Goal: Information Seeking & Learning: Learn about a topic

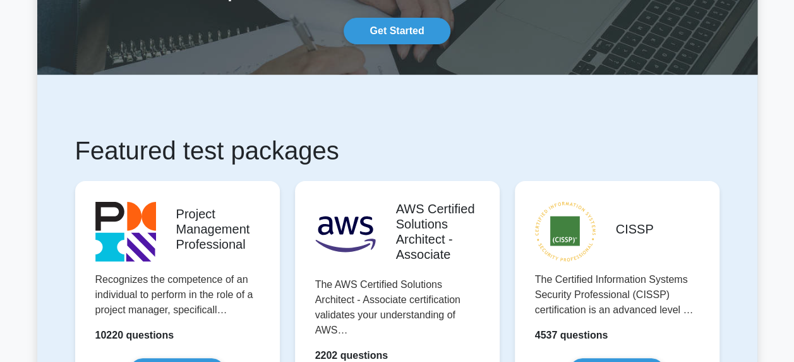
scroll to position [126, 0]
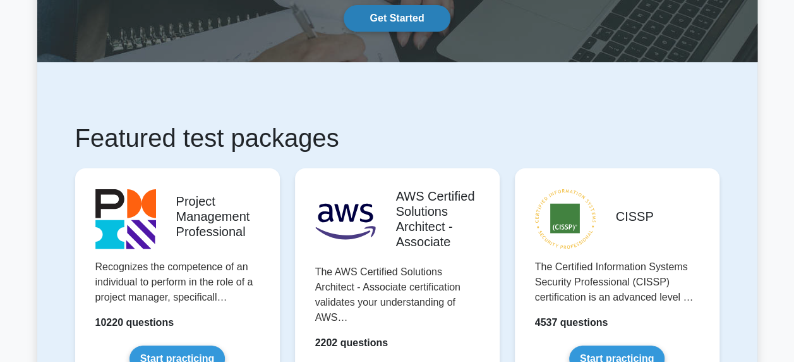
click at [392, 27] on link "Get Started" at bounding box center [397, 18] width 106 height 27
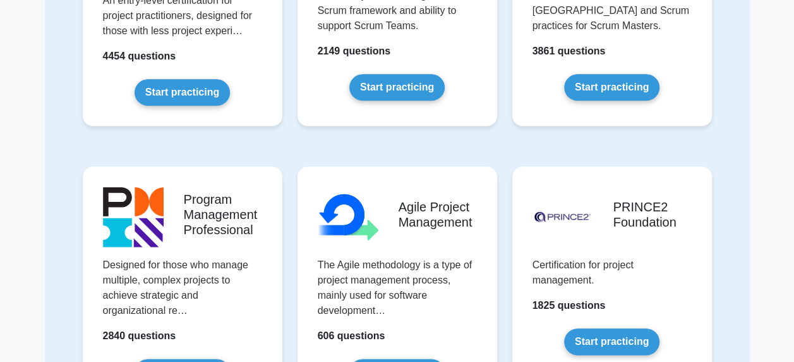
scroll to position [569, 0]
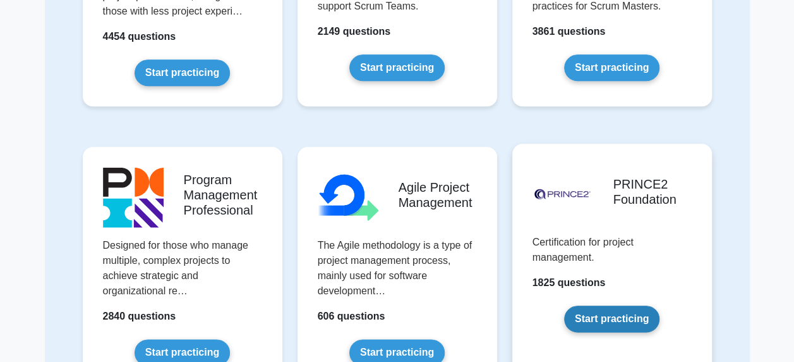
click at [609, 321] on link "Start practicing" at bounding box center [611, 318] width 95 height 27
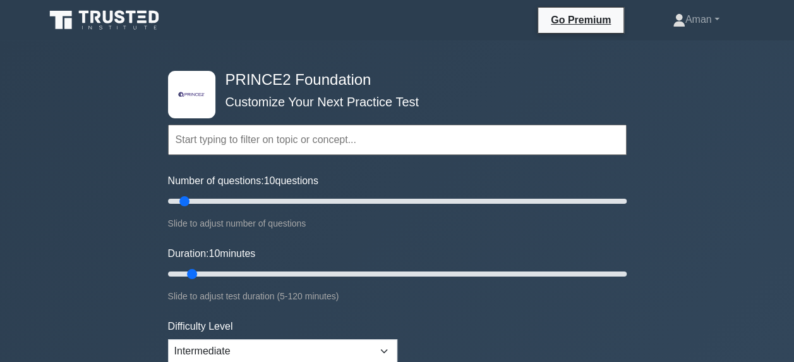
scroll to position [63, 0]
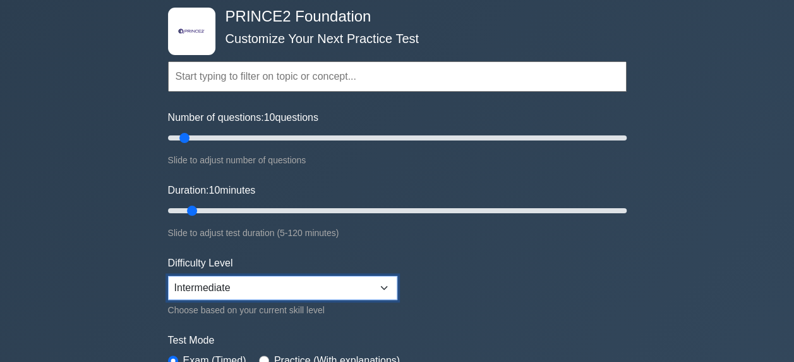
click at [379, 284] on select "Beginner Intermediate Expert" at bounding box center [282, 288] width 229 height 24
select select "beginner"
click at [168, 276] on select "Beginner Intermediate Expert" at bounding box center [282, 288] width 229 height 24
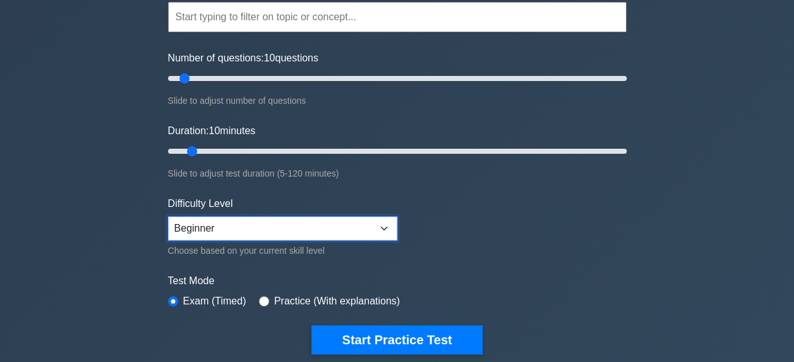
scroll to position [190, 0]
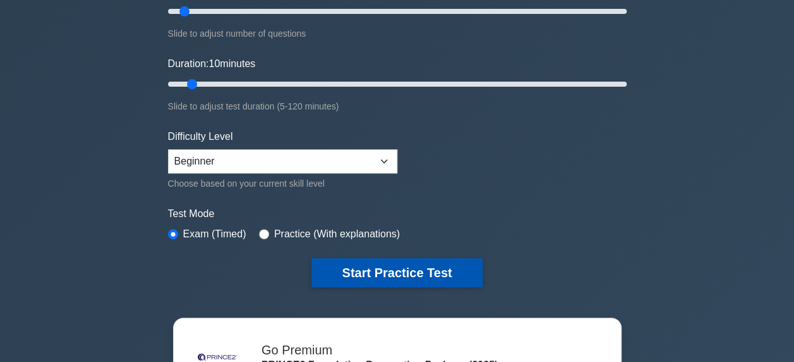
click at [395, 271] on button "Start Practice Test" at bounding box center [397, 272] width 171 height 29
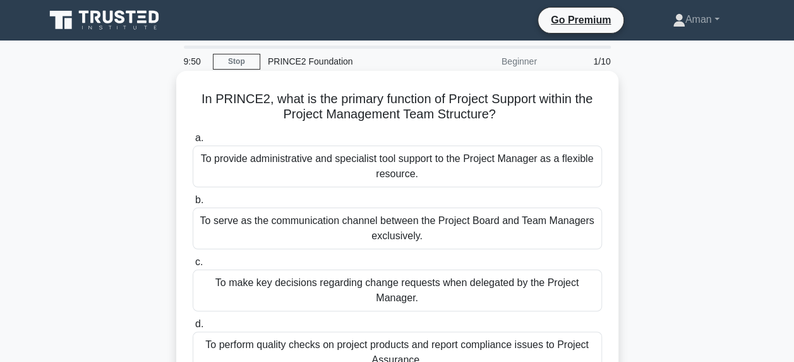
click at [456, 167] on div "To provide administrative and specialist tool support to the Project Manager as…" at bounding box center [398, 166] width 410 height 42
click at [193, 142] on input "a. To provide administrative and specialist tool support to the Project Manager…" at bounding box center [193, 138] width 0 height 8
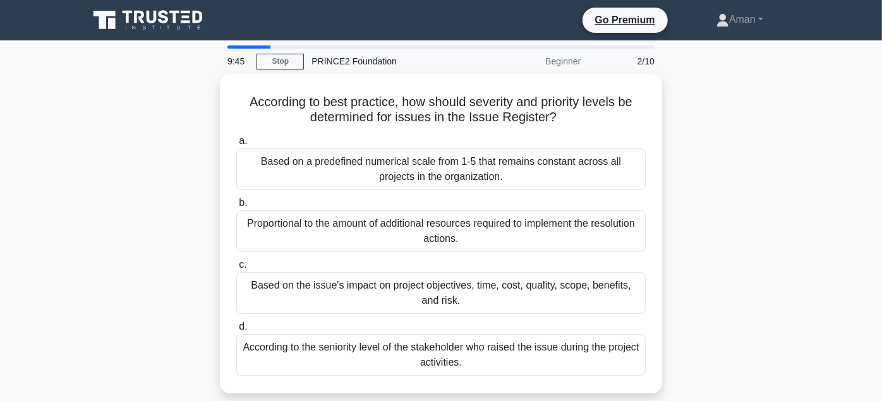
drag, startPoint x: 766, startPoint y: 0, endPoint x: 94, endPoint y: 273, distance: 725.8
click at [81, 277] on div "According to best practice, how should severity and priority levels be determin…" at bounding box center [441, 241] width 721 height 335
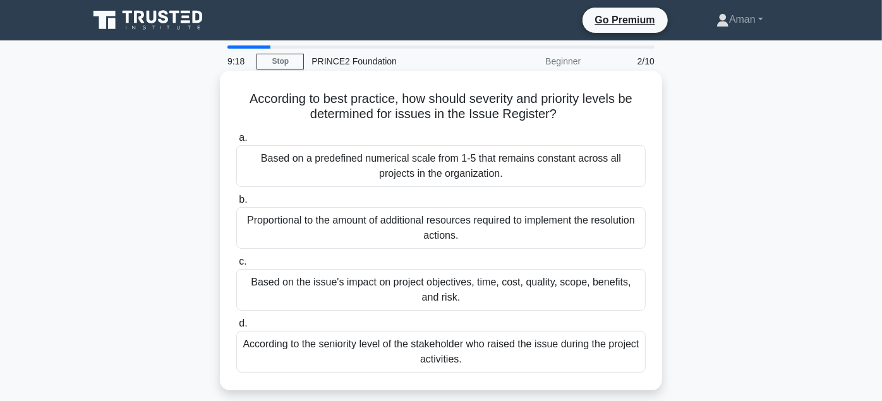
click at [370, 293] on div "Based on the issue's impact on project objectives, time, cost, quality, scope, …" at bounding box center [441, 290] width 410 height 42
click at [236, 266] on input "c. Based on the issue's impact on project objectives, time, cost, quality, scop…" at bounding box center [236, 262] width 0 height 8
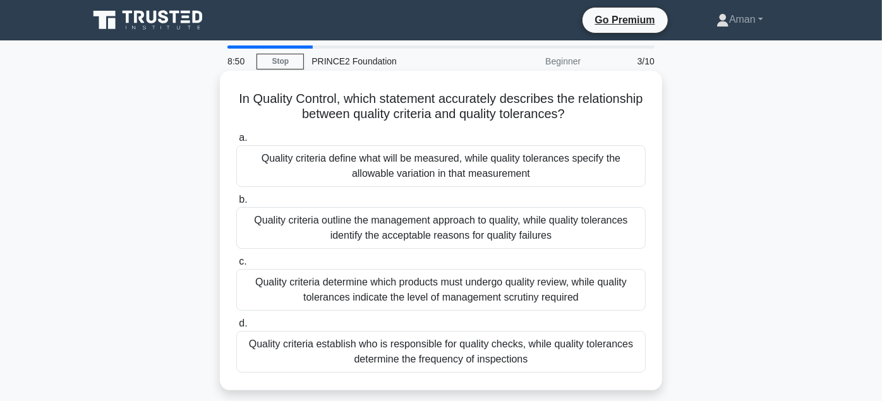
click at [405, 169] on div "Quality criteria define what will be measured, while quality tolerances specify…" at bounding box center [441, 166] width 410 height 42
click at [236, 142] on input "a. Quality criteria define what will be measured, while quality tolerances spec…" at bounding box center [236, 138] width 0 height 8
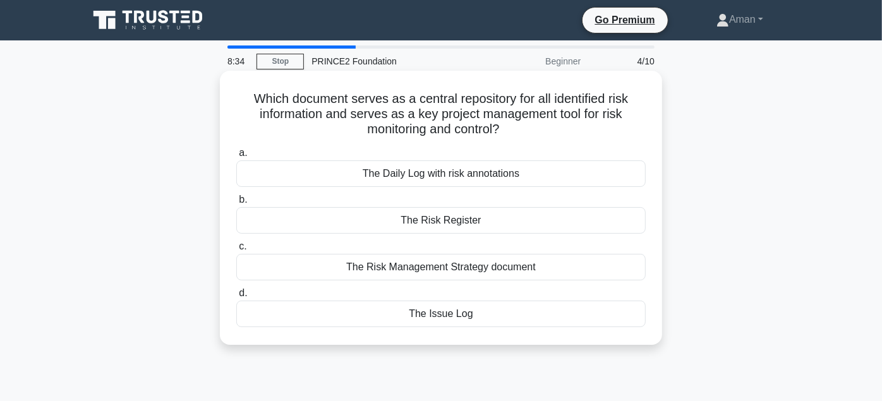
click at [461, 220] on div "The Risk Register" at bounding box center [441, 220] width 410 height 27
click at [236, 204] on input "b. The Risk Register" at bounding box center [236, 200] width 0 height 8
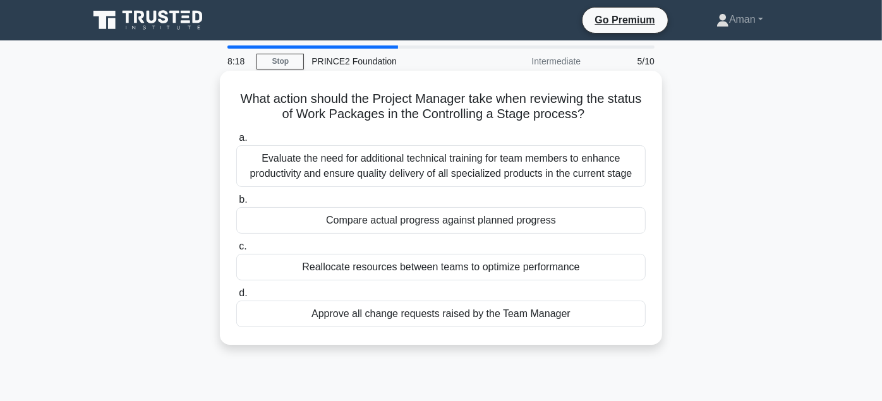
click at [450, 226] on div "Compare actual progress against planned progress" at bounding box center [441, 220] width 410 height 27
click at [236, 204] on input "b. Compare actual progress against planned progress" at bounding box center [236, 200] width 0 height 8
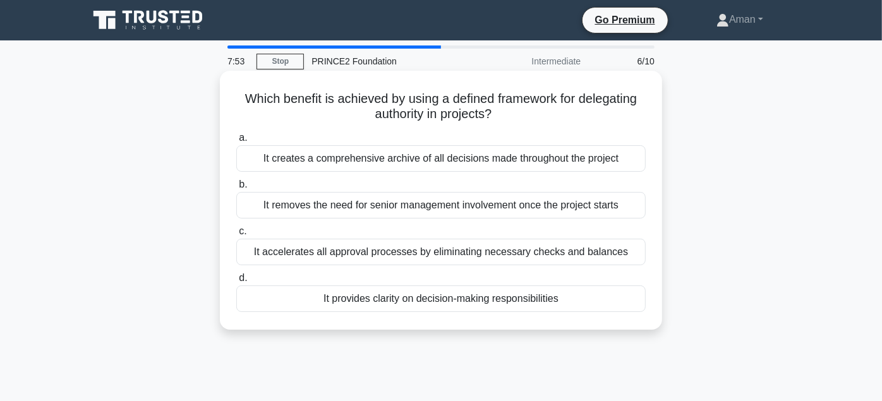
click at [417, 301] on div "It provides clarity on decision-making responsibilities" at bounding box center [441, 299] width 410 height 27
click at [236, 283] on input "d. It provides clarity on decision-making responsibilities" at bounding box center [236, 278] width 0 height 8
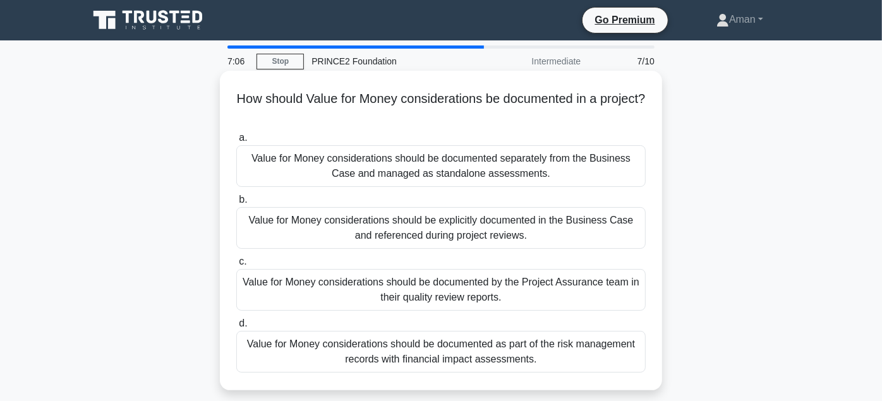
click at [406, 360] on div "Value for Money considerations should be documented as part of the risk managem…" at bounding box center [441, 352] width 410 height 42
click at [236, 328] on input "d. Value for Money considerations should be documented as part of the risk mana…" at bounding box center [236, 324] width 0 height 8
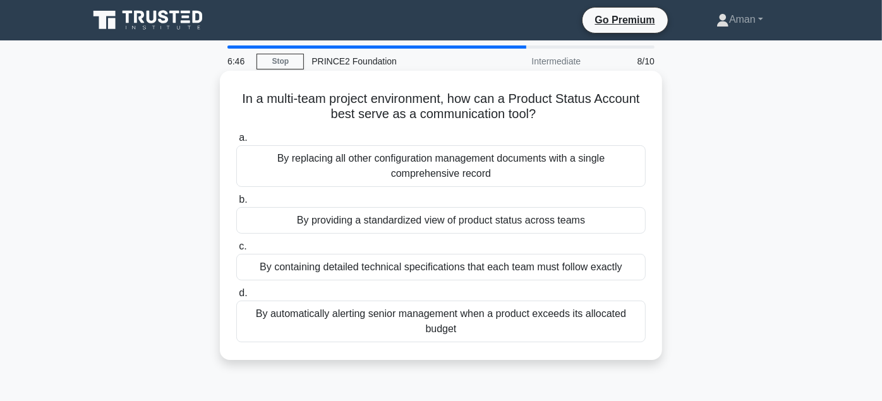
click at [424, 225] on div "By providing a standardized view of product status across teams" at bounding box center [441, 220] width 410 height 27
click at [236, 204] on input "b. By providing a standardized view of product status across teams" at bounding box center [236, 200] width 0 height 8
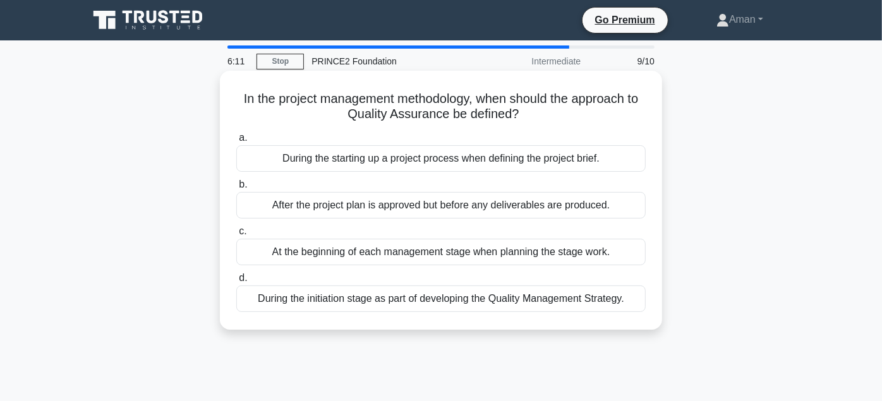
click at [410, 301] on div "During the initiation stage as part of developing the Quality Management Strate…" at bounding box center [441, 299] width 410 height 27
click at [236, 283] on input "d. During the initiation stage as part of developing the Quality Management Str…" at bounding box center [236, 278] width 0 height 8
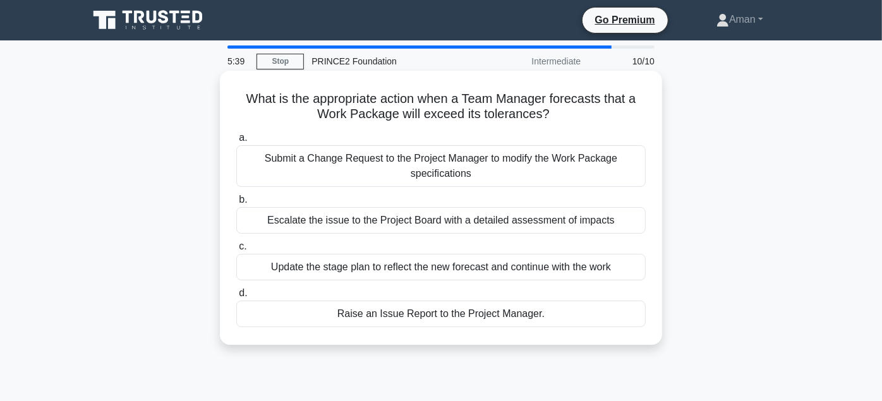
click at [439, 171] on div "Submit a Change Request to the Project Manager to modify the Work Package speci…" at bounding box center [441, 166] width 410 height 42
click at [236, 142] on input "a. Submit a Change Request to the Project Manager to modify the Work Package sp…" at bounding box center [236, 138] width 0 height 8
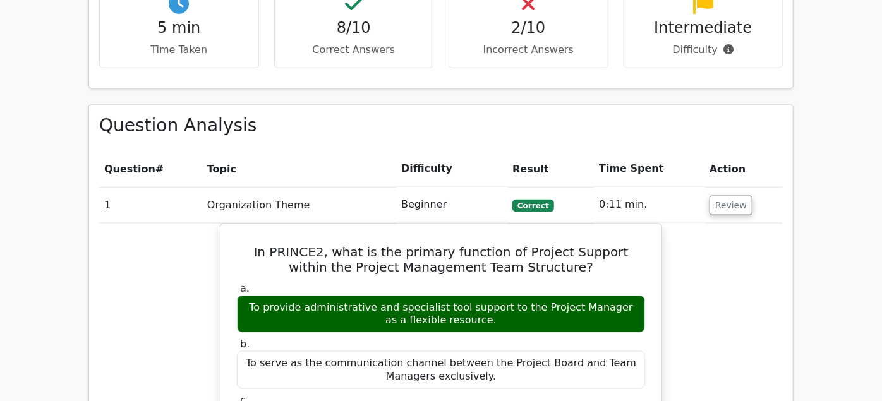
scroll to position [913, 0]
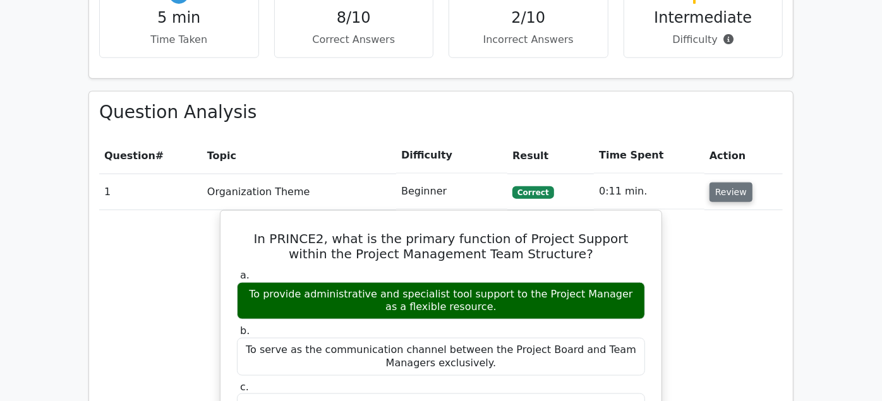
click at [753, 183] on button "Review" at bounding box center [731, 193] width 43 height 20
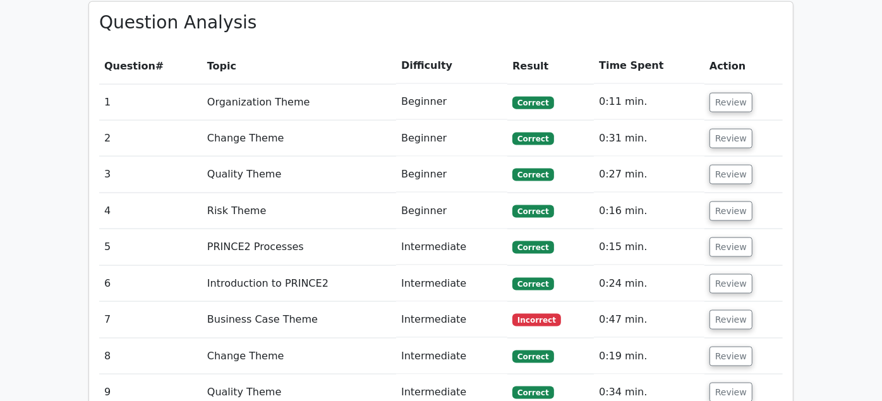
scroll to position [1053, 0]
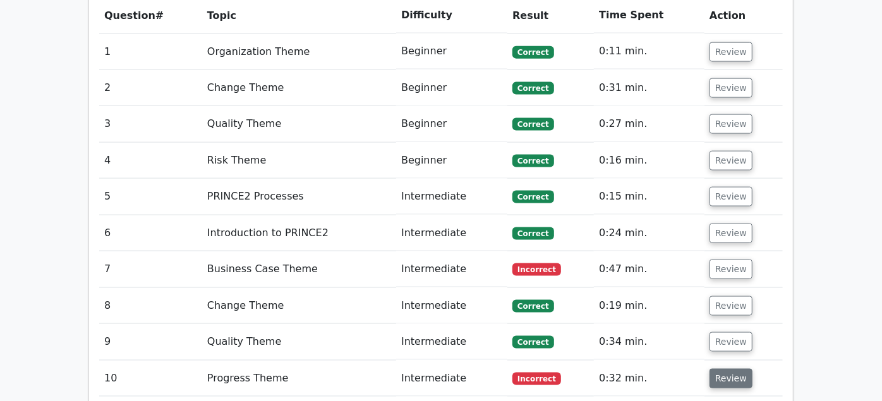
click at [753, 369] on button "Review" at bounding box center [731, 379] width 43 height 20
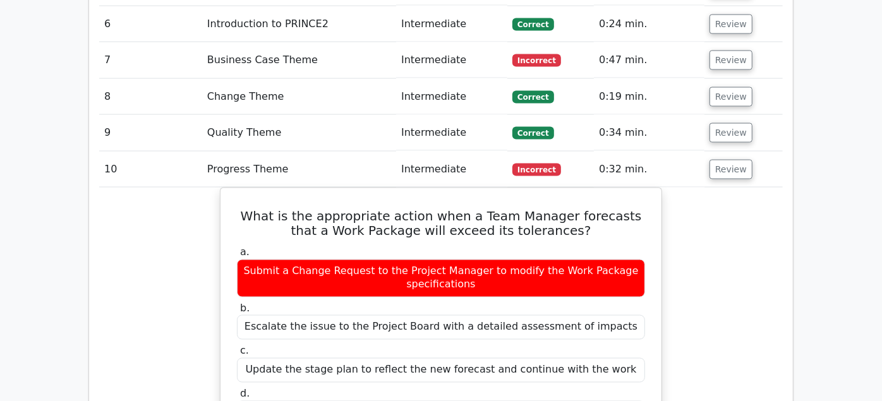
scroll to position [1264, 0]
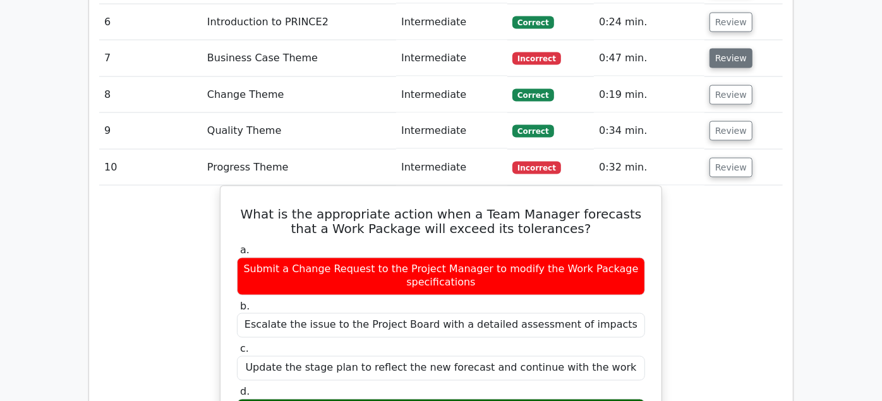
click at [753, 49] on button "Review" at bounding box center [731, 59] width 43 height 20
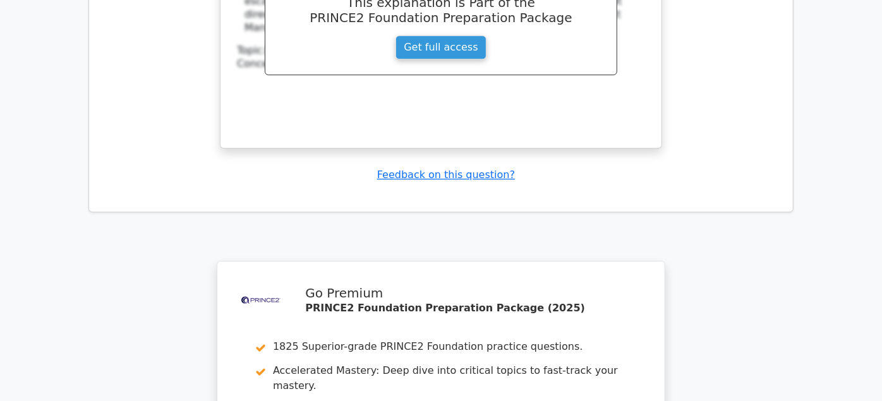
scroll to position [2668, 0]
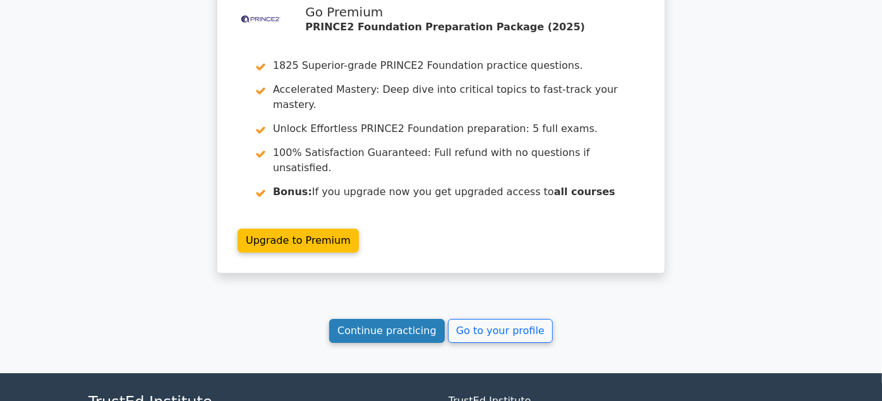
click at [392, 319] on link "Continue practicing" at bounding box center [387, 331] width 116 height 24
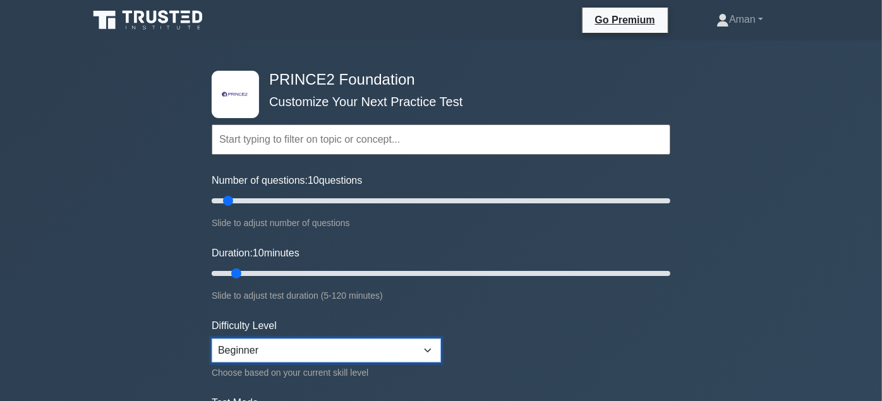
click at [428, 345] on select "Beginner Intermediate Expert" at bounding box center [326, 351] width 229 height 24
select select "intermediate"
click at [212, 339] on select "Beginner Intermediate Expert" at bounding box center [326, 351] width 229 height 24
click at [565, 305] on form "Topics Introduction to PRINCE2 PRINCE2 Principles Organization Theme Business C…" at bounding box center [441, 281] width 459 height 391
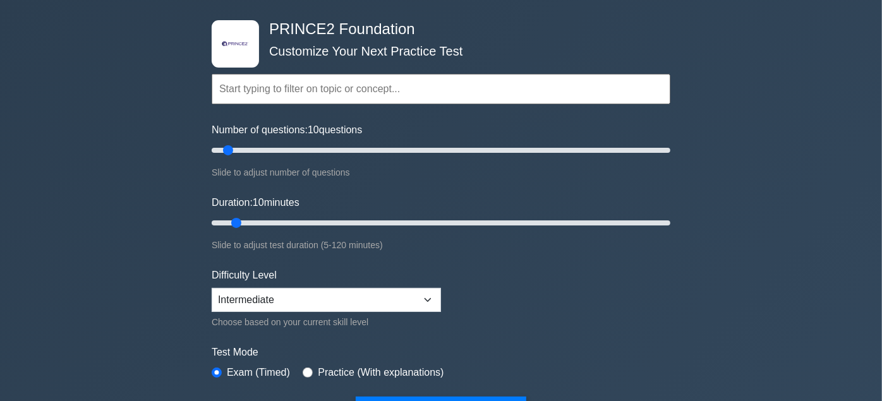
scroll to position [140, 0]
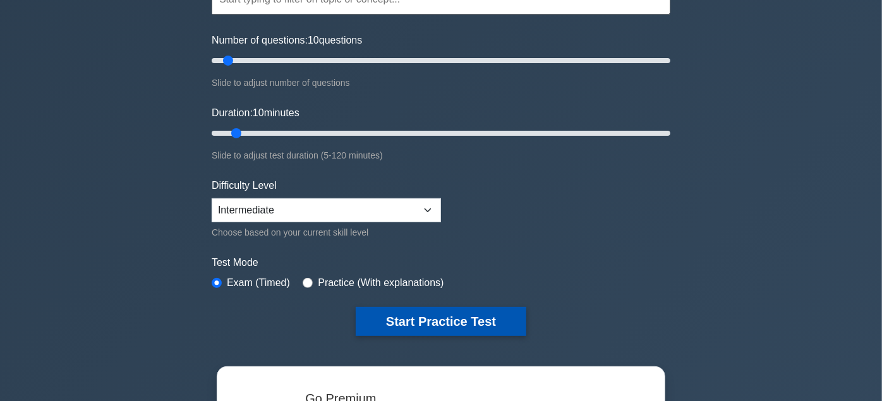
click at [470, 319] on button "Start Practice Test" at bounding box center [441, 321] width 171 height 29
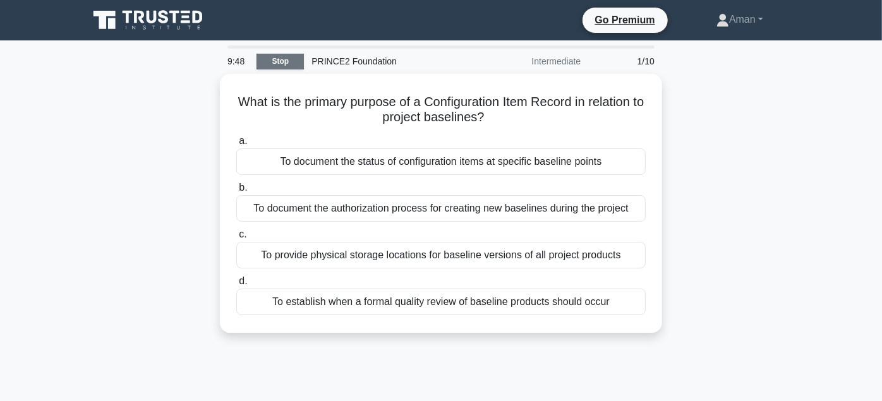
click at [281, 61] on link "Stop" at bounding box center [280, 62] width 47 height 16
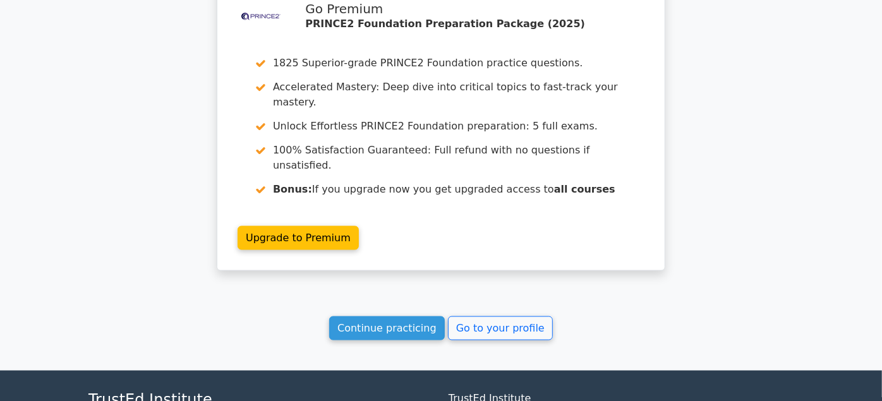
scroll to position [1053, 0]
